Goal: Obtain resource: Download file/media

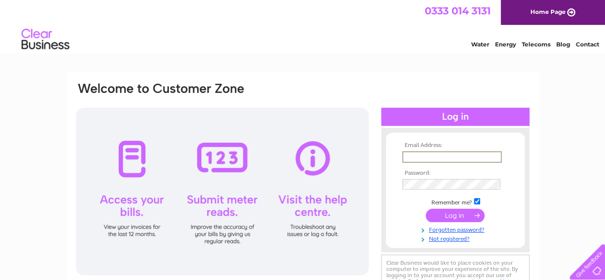
click at [439, 152] on input "text" at bounding box center [451, 156] width 99 height 11
type input "[EMAIL_ADDRESS][DOMAIN_NAME]"
click at [459, 217] on input "submit" at bounding box center [454, 213] width 59 height 13
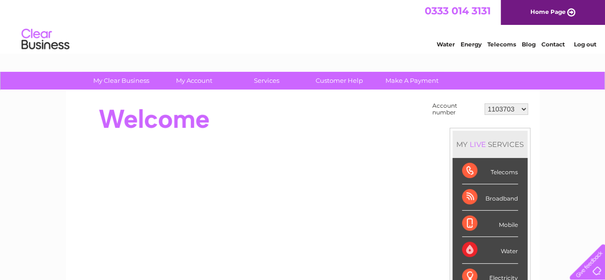
click at [526, 108] on select "1103703 1155990 30303518" at bounding box center [506, 108] width 44 height 11
select select "1155990"
click at [484, 103] on select "1103703 1155990 30303518" at bounding box center [506, 108] width 44 height 11
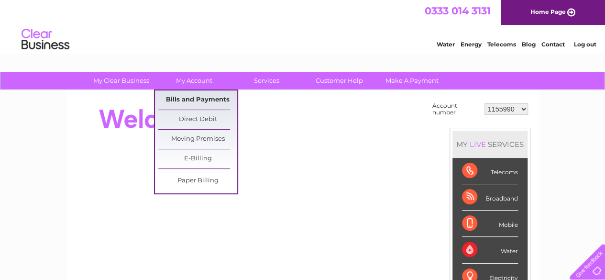
click at [192, 98] on link "Bills and Payments" at bounding box center [197, 99] width 79 height 19
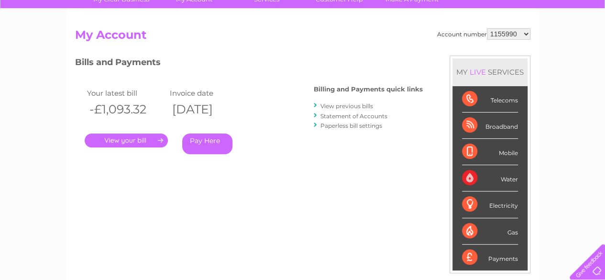
scroll to position [86, 0]
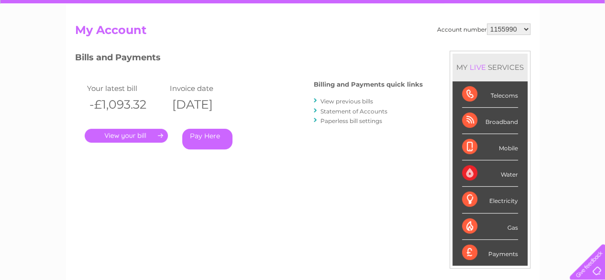
click at [137, 132] on link "." at bounding box center [126, 136] width 83 height 14
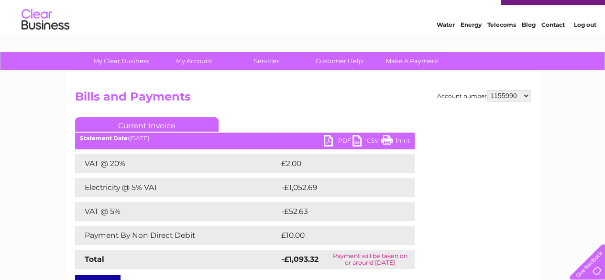
scroll to position [21, 0]
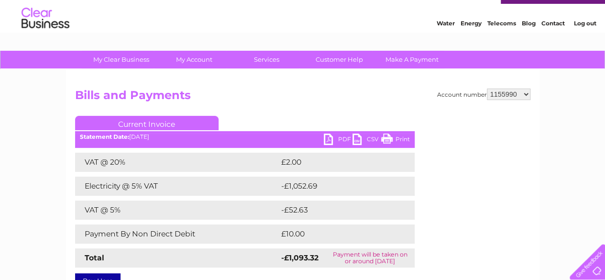
click at [331, 139] on link "PDF" at bounding box center [338, 140] width 29 height 14
click at [517, 99] on h2 "Bills and Payments" at bounding box center [302, 97] width 455 height 18
click at [525, 95] on select "1103703 1155990 30303518" at bounding box center [509, 93] width 44 height 11
select select "30303518"
click at [487, 88] on select "1103703 1155990 30303518" at bounding box center [509, 93] width 44 height 11
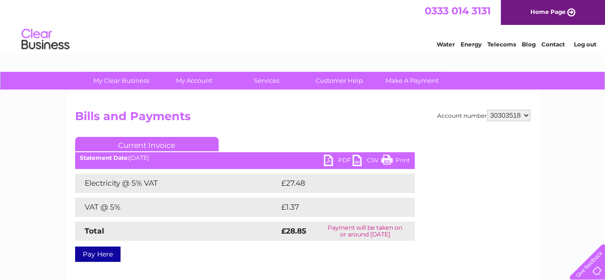
click at [338, 161] on link "PDF" at bounding box center [338, 161] width 29 height 14
